Goal: Information Seeking & Learning: Compare options

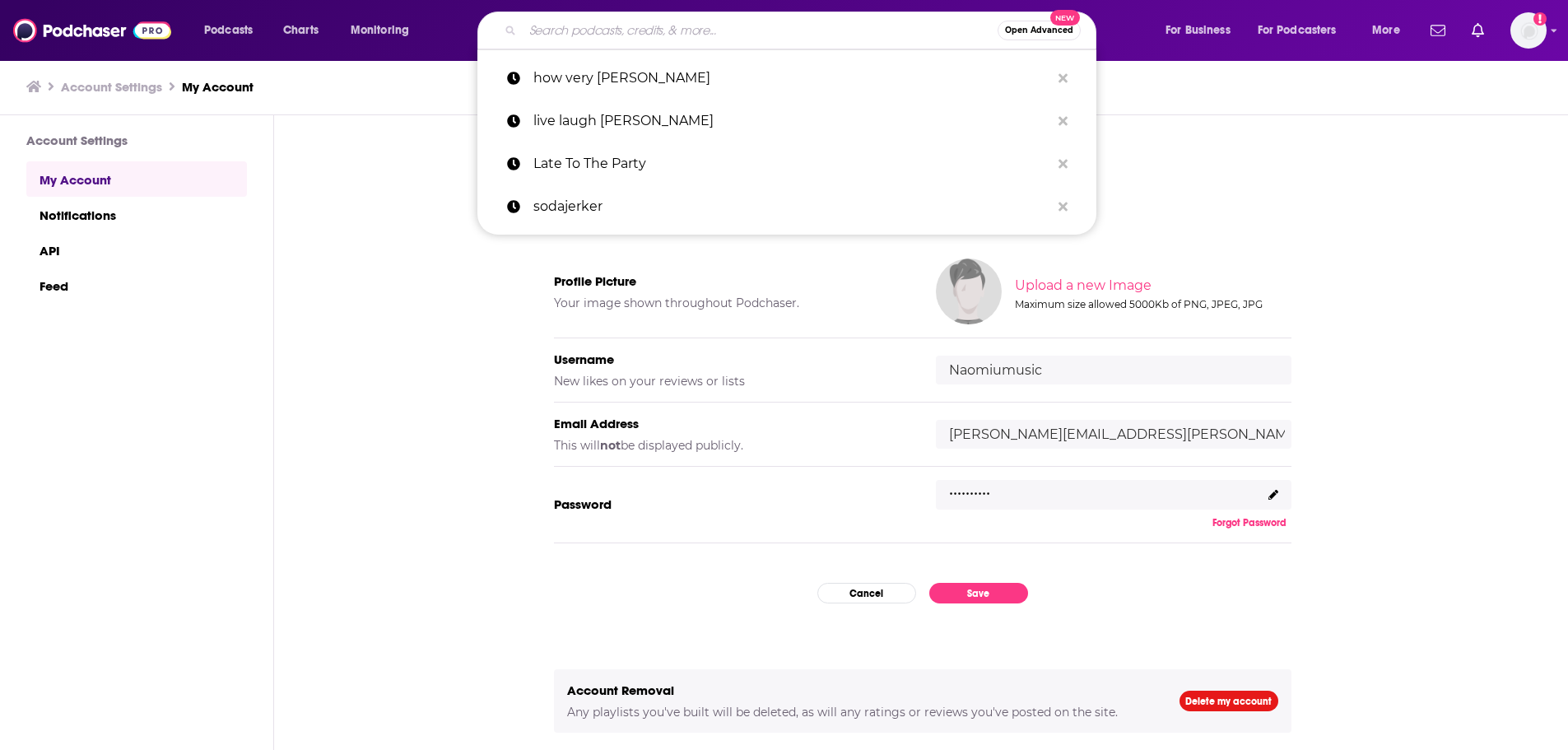
click at [635, 31] on input "Search podcasts, credits, & more..." at bounding box center [759, 31] width 475 height 26
click at [288, 10] on div "Podcasts Charts Monitoring Open Advanced New how very [PERSON_NAME] live laugh …" at bounding box center [784, 31] width 1568 height 61
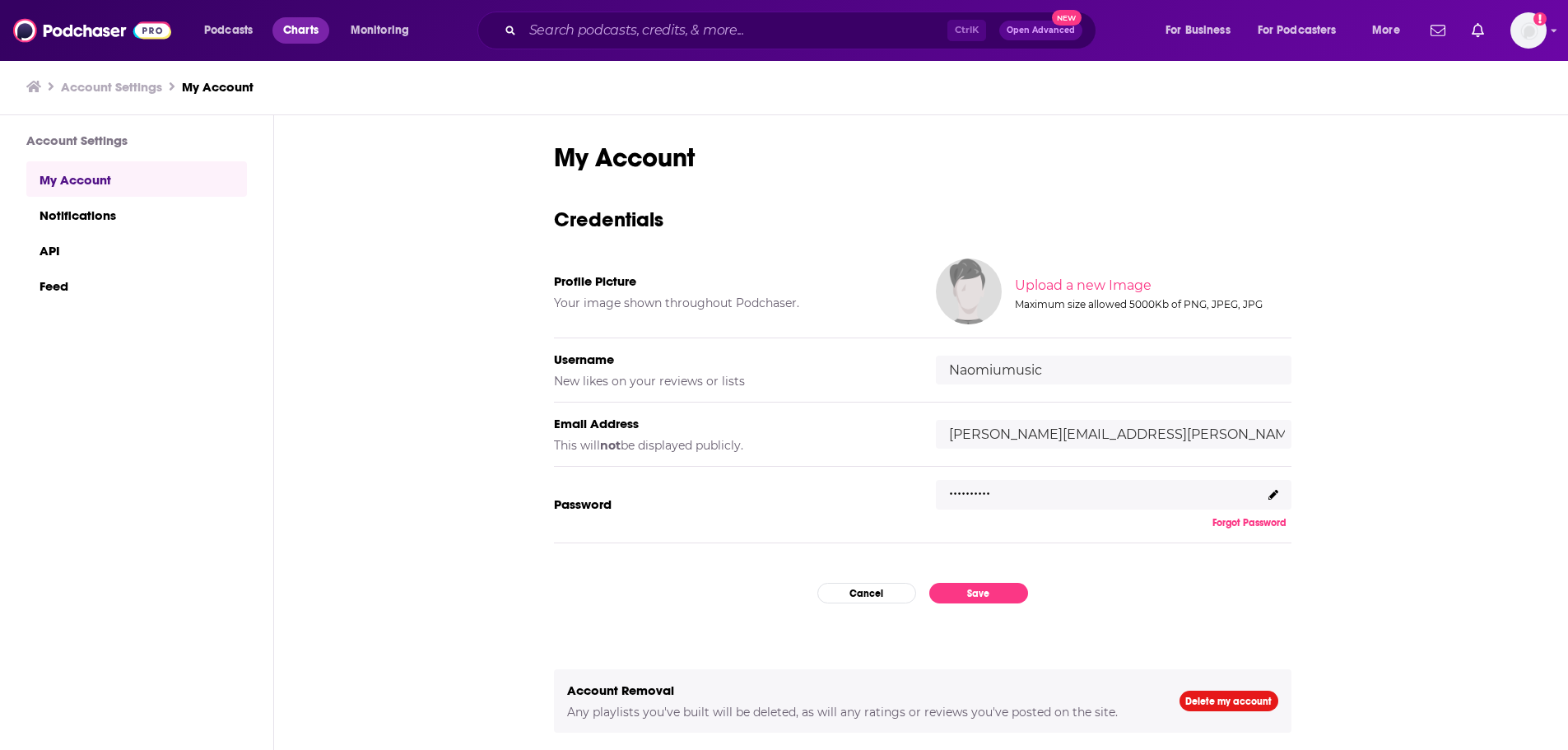
click at [289, 22] on span "Charts" at bounding box center [301, 30] width 35 height 23
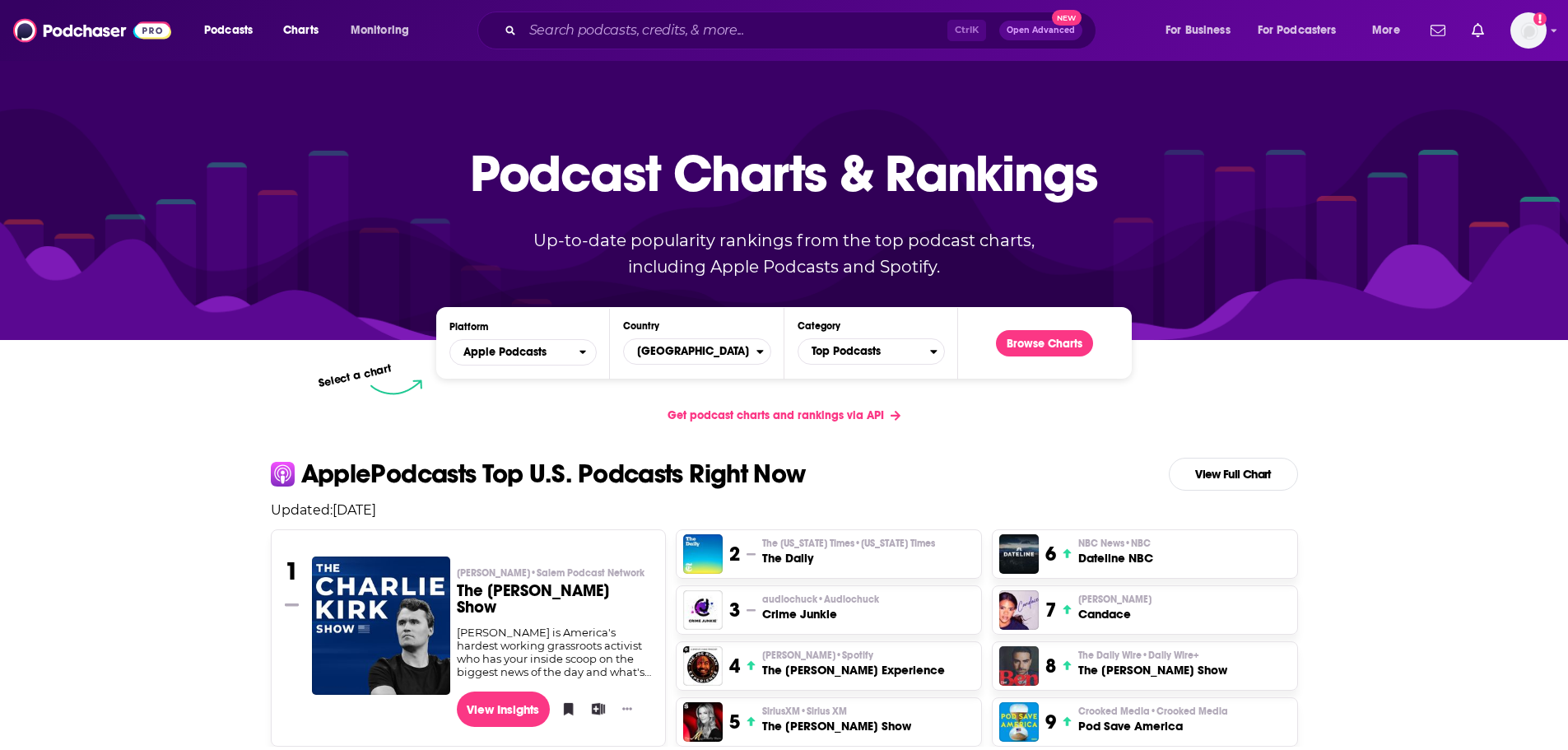
click at [698, 334] on div "Country [GEOGRAPHIC_DATA]" at bounding box center [697, 342] width 147 height 45
click at [694, 347] on span "[GEOGRAPHIC_DATA]" at bounding box center [689, 351] width 131 height 28
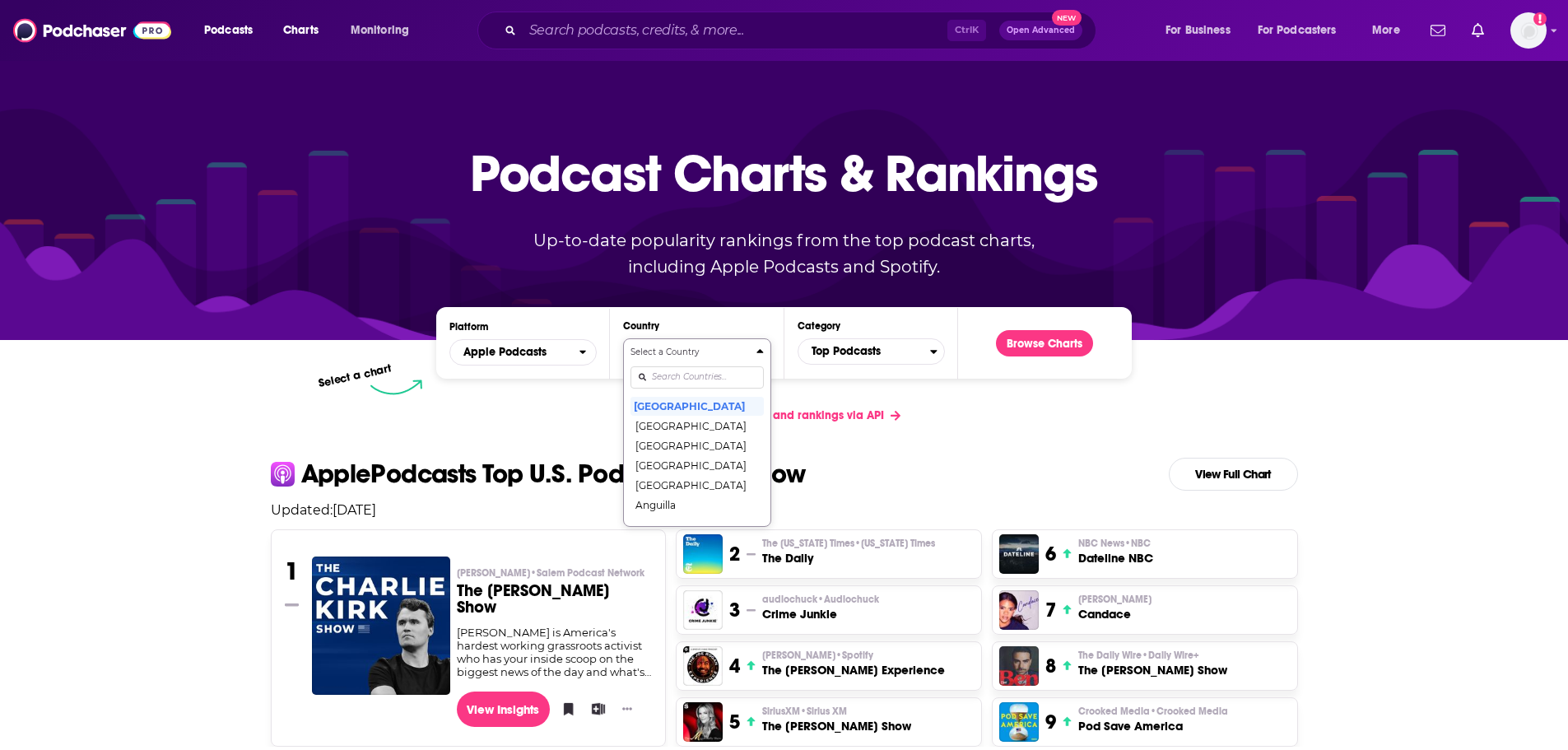
click at [682, 383] on input "Countries" at bounding box center [697, 377] width 132 height 22
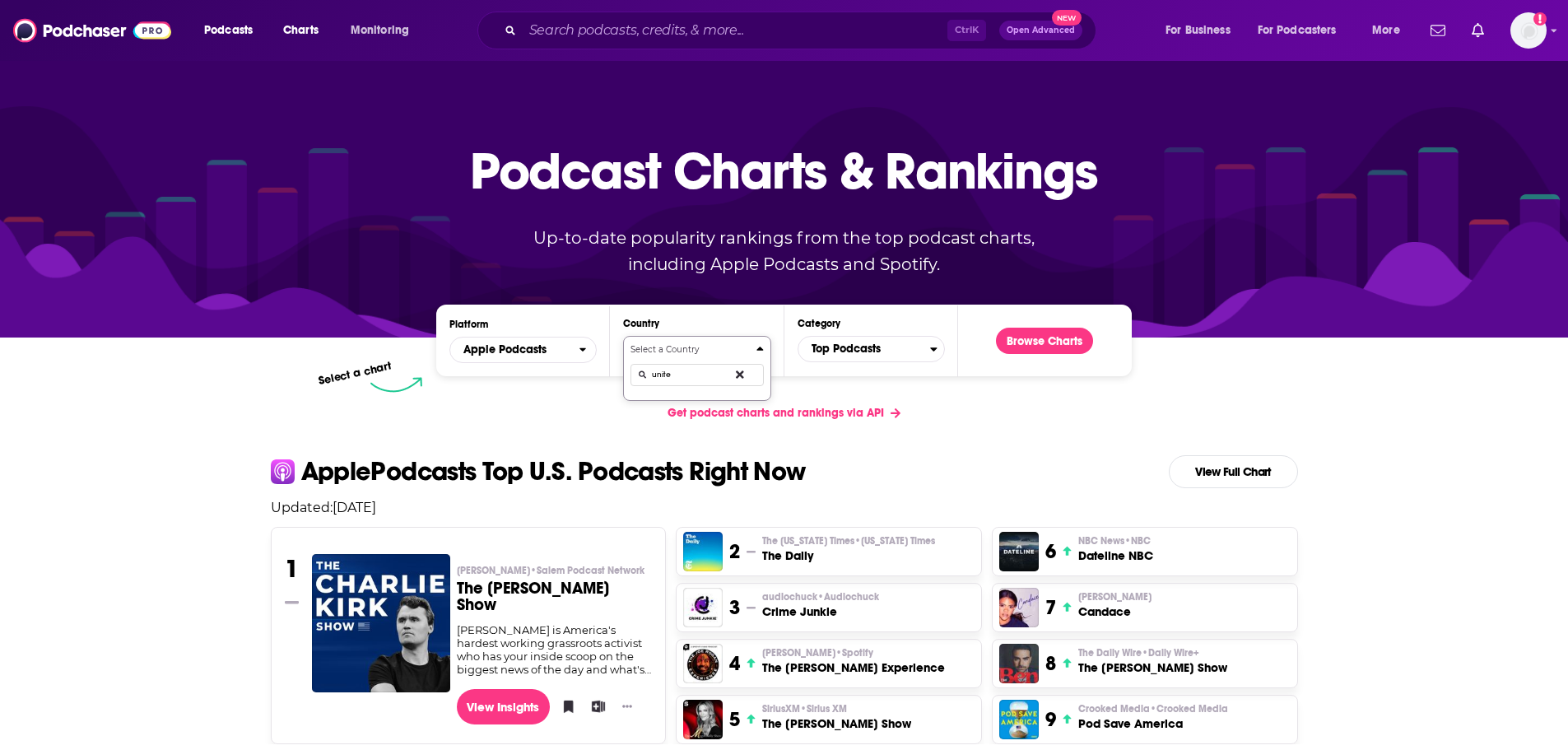
click at [623, 336] on button "Select a Country unite" at bounding box center [697, 368] width 147 height 65
click at [623, 336] on button "Select a Country [GEOGRAPHIC_DATA] [GEOGRAPHIC_DATA] [GEOGRAPHIC_DATA]" at bounding box center [697, 398] width 147 height 124
type input "[GEOGRAPHIC_DATA]"
click at [673, 400] on button "[GEOGRAPHIC_DATA]" at bounding box center [697, 402] width 132 height 19
click at [1056, 338] on button "Browse Charts" at bounding box center [1044, 340] width 97 height 26
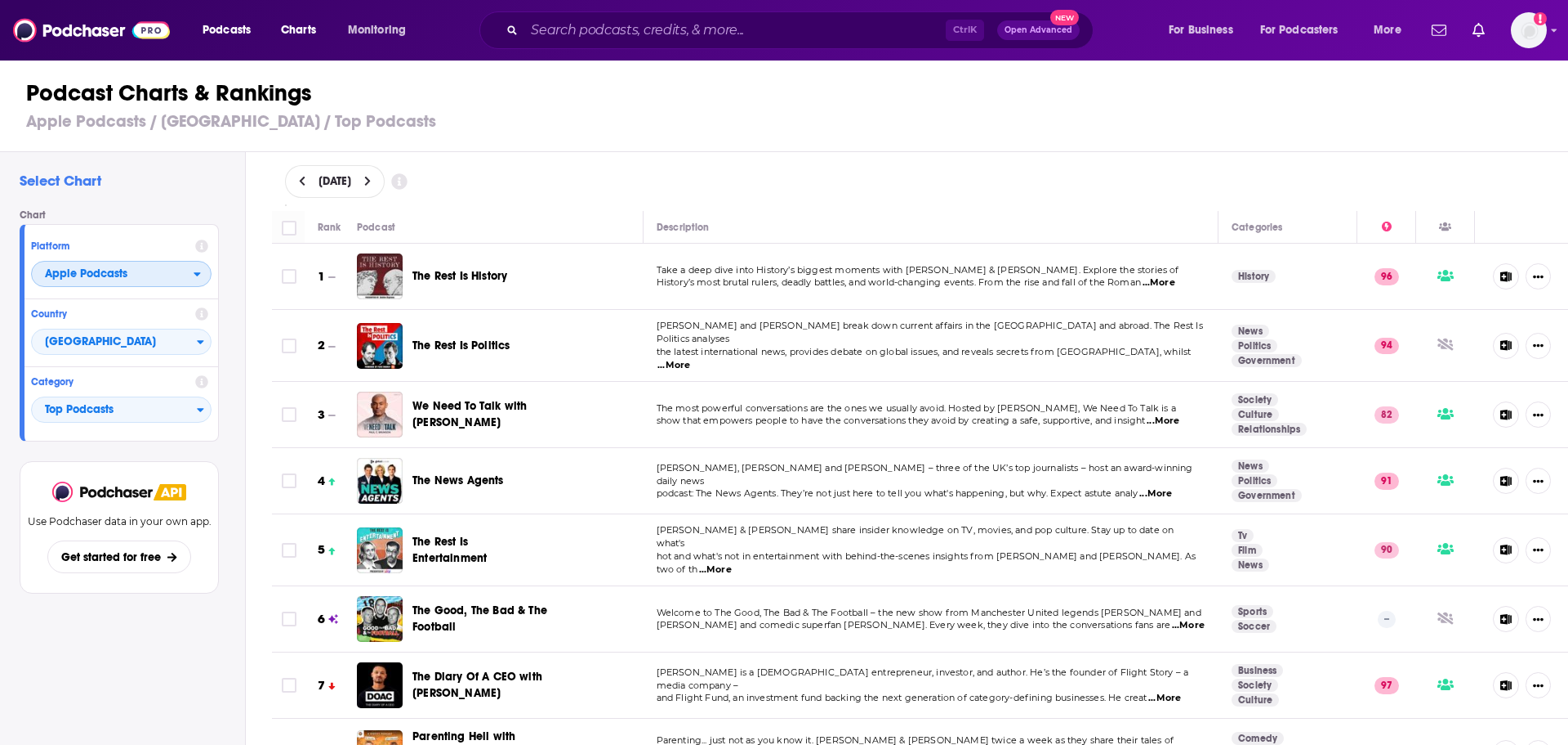
click at [108, 271] on span "Apple Podcasts" at bounding box center [86, 274] width 83 height 11
click at [99, 325] on span "Spotify" at bounding box center [120, 323] width 160 height 10
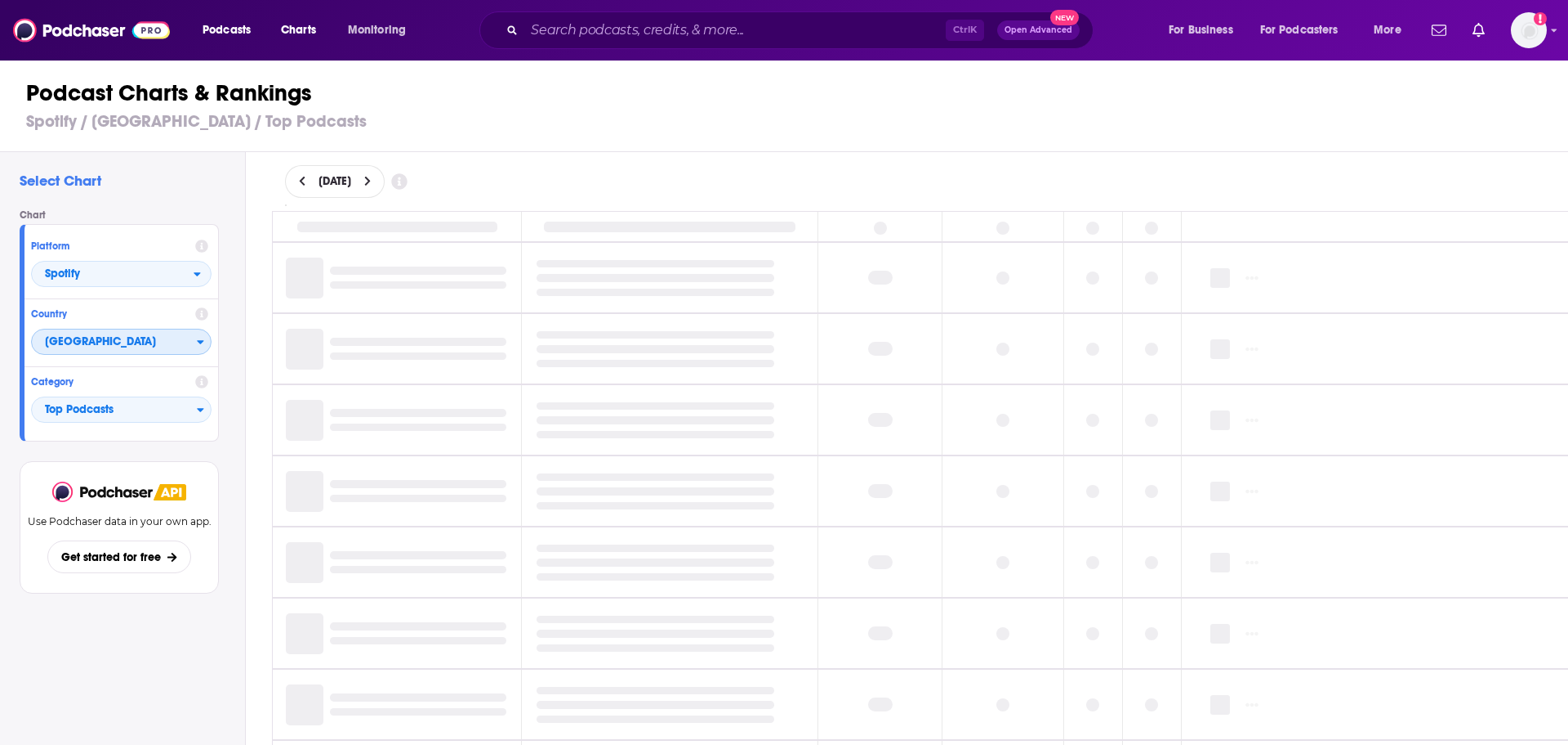
click at [133, 337] on span "[GEOGRAPHIC_DATA]" at bounding box center [115, 343] width 165 height 28
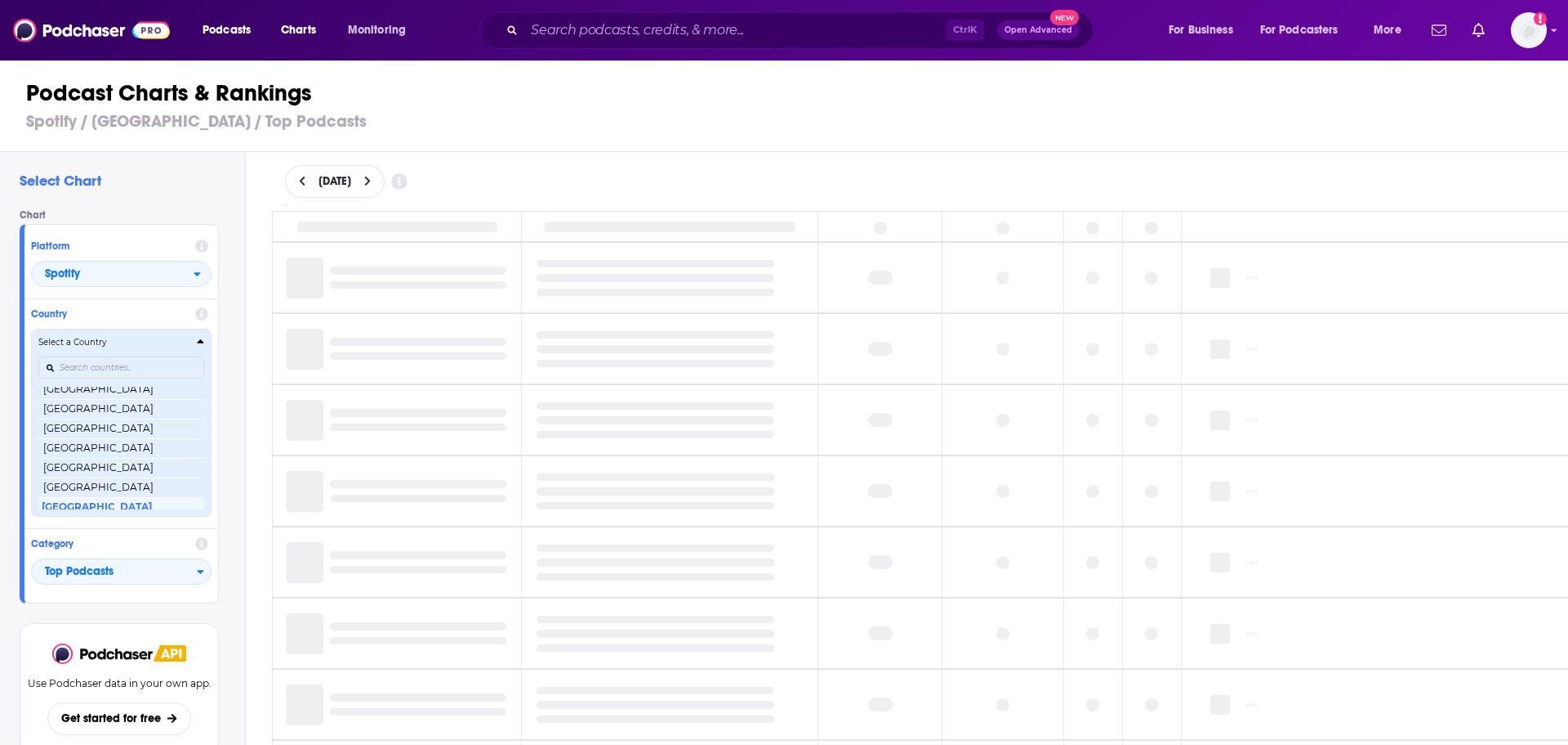
scroll to position [388, 0]
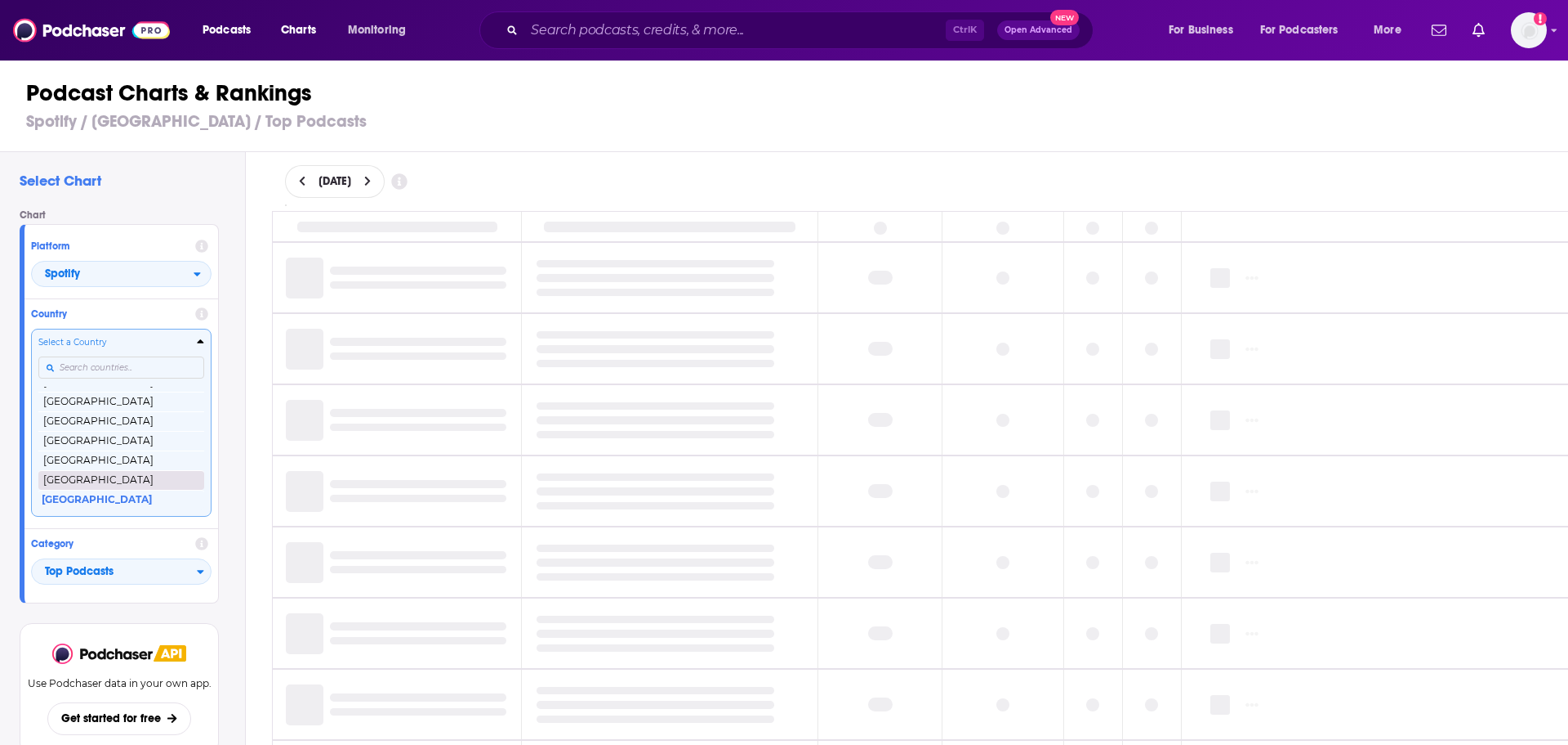
click at [109, 479] on button "[GEOGRAPHIC_DATA]" at bounding box center [121, 480] width 166 height 19
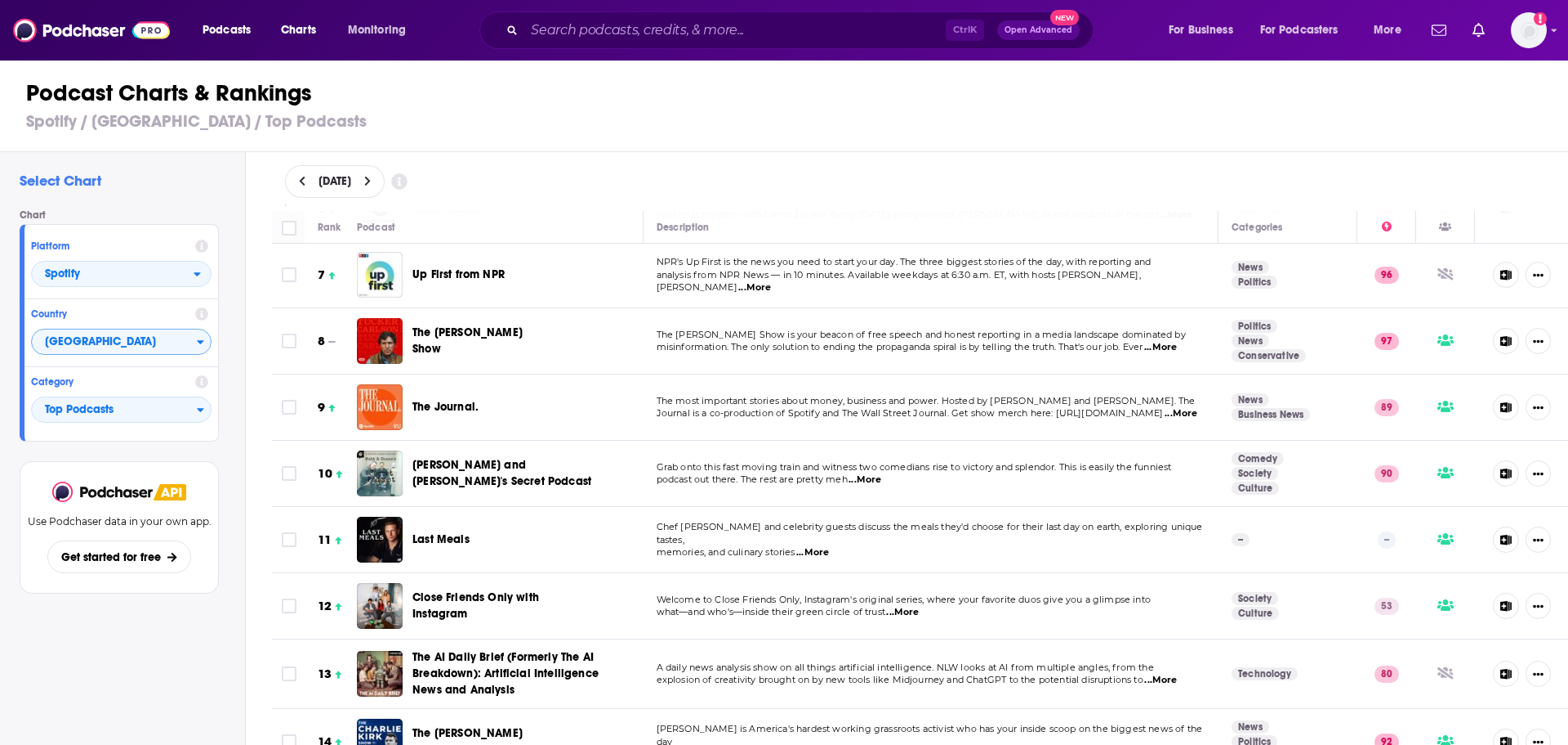
scroll to position [3369, 0]
